Goal: Information Seeking & Learning: Learn about a topic

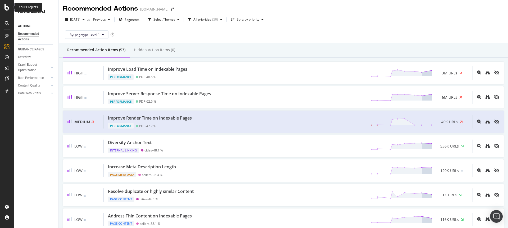
click at [6, 10] on icon at bounding box center [6, 7] width 5 height 6
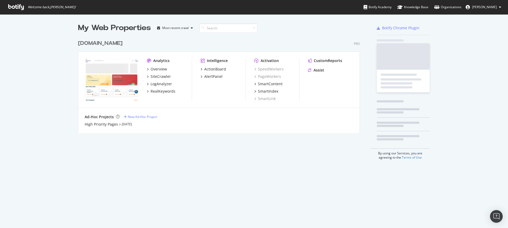
scroll to position [96, 282]
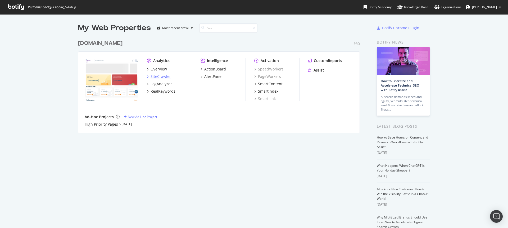
click at [161, 76] on div "SiteCrawler" at bounding box center [160, 76] width 20 height 5
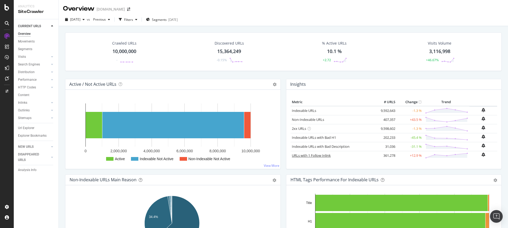
click at [305, 158] on link "URLs with 1 Follow Inlink" at bounding box center [311, 155] width 39 height 5
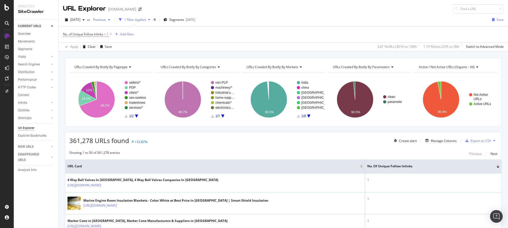
click at [106, 19] on span "Previous" at bounding box center [98, 19] width 15 height 4
click at [205, 34] on div "No. of Unique Follow Inlinks = 1 Add Filter" at bounding box center [283, 34] width 441 height 16
